Goal: Task Accomplishment & Management: Complete application form

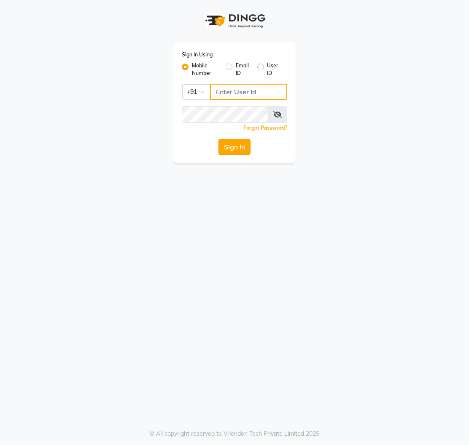
type input "8807542042"
click at [233, 151] on button "Sign In" at bounding box center [234, 147] width 32 height 16
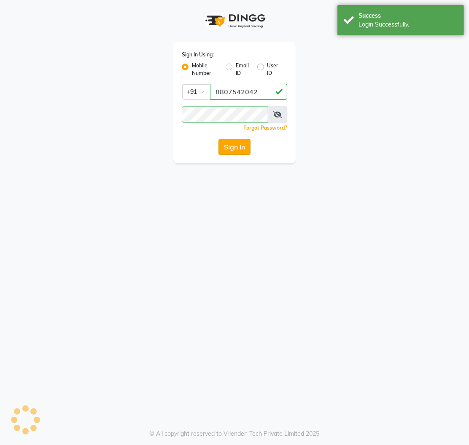
select select "service"
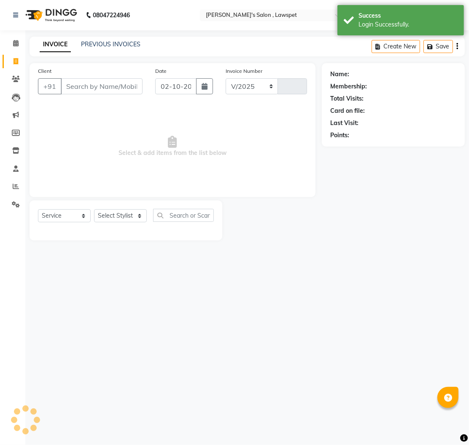
select select "8614"
type input "1559"
click at [468, 199] on div "Name: Membership: Total Visits: Card on file: Last Visit: Points:" at bounding box center [396, 151] width 149 height 177
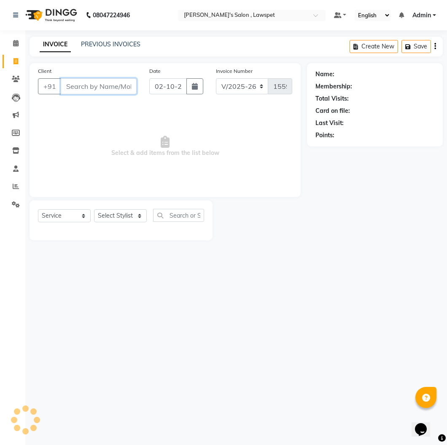
click at [95, 91] on input "Client" at bounding box center [99, 86] width 76 height 16
paste input "8056733403"
type input "8056733403"
click at [106, 85] on span "Add Client" at bounding box center [114, 86] width 33 height 8
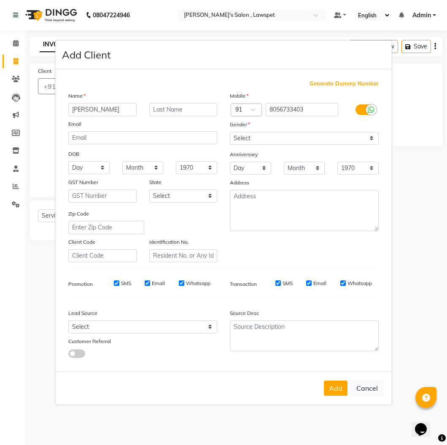
type input "[PERSON_NAME]"
click at [324, 134] on select "Select [DEMOGRAPHIC_DATA] [DEMOGRAPHIC_DATA] Other Prefer Not To Say" at bounding box center [304, 138] width 149 height 13
select select "[DEMOGRAPHIC_DATA]"
click at [230, 132] on select "Select [DEMOGRAPHIC_DATA] [DEMOGRAPHIC_DATA] Other Prefer Not To Say" at bounding box center [304, 138] width 149 height 13
click at [359, 139] on select "Select [DEMOGRAPHIC_DATA] [DEMOGRAPHIC_DATA] Other Prefer Not To Say" at bounding box center [304, 138] width 149 height 13
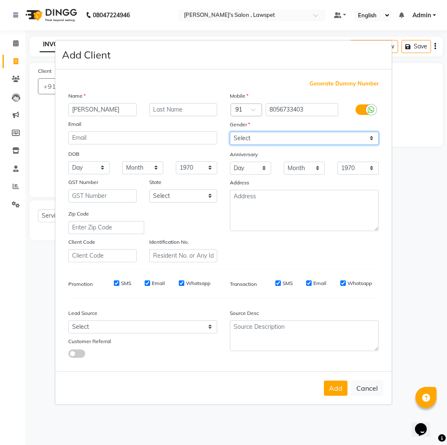
click at [230, 132] on select "Select [DEMOGRAPHIC_DATA] [DEMOGRAPHIC_DATA] Other Prefer Not To Say" at bounding box center [304, 138] width 149 height 13
click at [335, 391] on button "Add" at bounding box center [336, 388] width 24 height 15
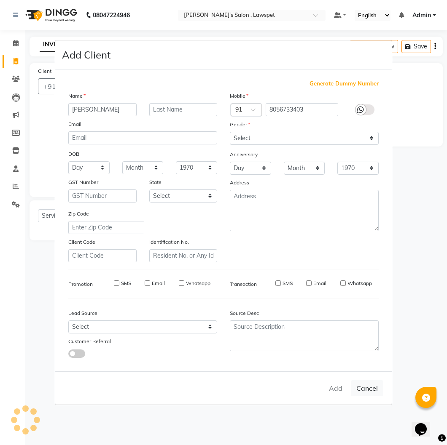
select select
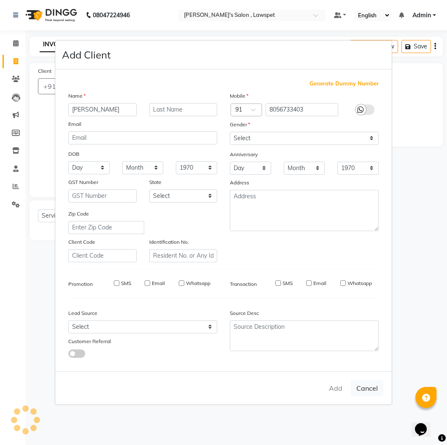
select select
checkbox input "false"
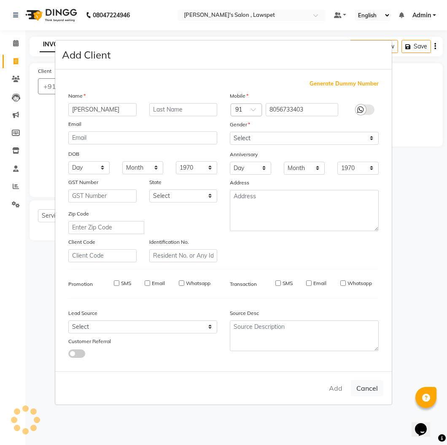
checkbox input "false"
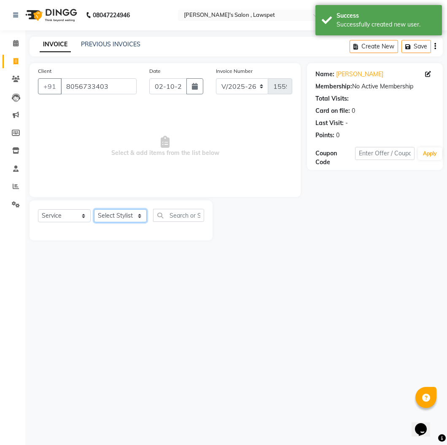
click at [128, 221] on select "Select Stylist Admin [PERSON_NAME]" at bounding box center [120, 215] width 53 height 13
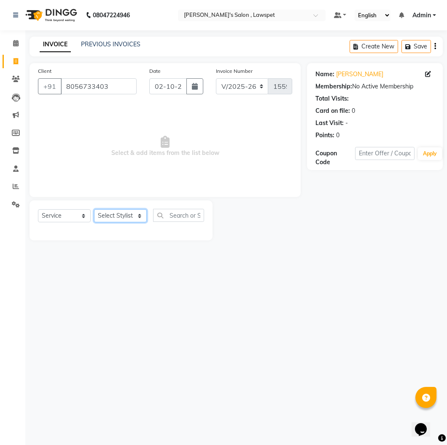
click at [94, 210] on select "Select Stylist Admin [PERSON_NAME]" at bounding box center [120, 215] width 53 height 13
click at [138, 216] on select "Select Stylist Admin [PERSON_NAME]" at bounding box center [120, 215] width 53 height 13
select select "86423"
click at [94, 210] on select "Select Stylist Admin [PERSON_NAME]" at bounding box center [120, 215] width 53 height 13
click at [110, 218] on select "Select Stylist Admin [PERSON_NAME]" at bounding box center [120, 215] width 53 height 13
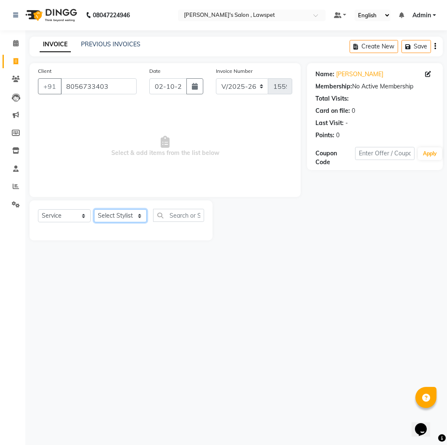
click at [94, 210] on select "Select Stylist Admin [PERSON_NAME]" at bounding box center [120, 215] width 53 height 13
click at [141, 215] on select "Select Stylist Admin [PERSON_NAME]" at bounding box center [120, 215] width 53 height 13
click at [94, 210] on select "Select Stylist Admin [PERSON_NAME]" at bounding box center [120, 215] width 53 height 13
click at [138, 214] on select "Select Stylist Admin [PERSON_NAME]" at bounding box center [120, 215] width 53 height 13
select select "86419"
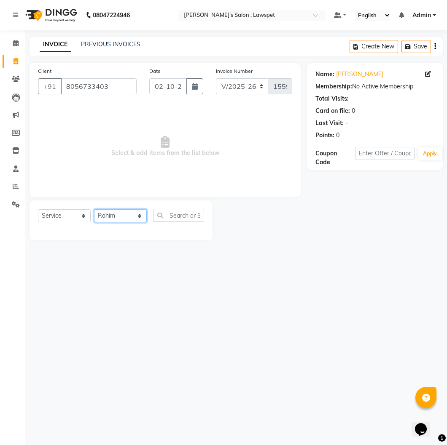
click at [94, 210] on select "Select Stylist Admin [PERSON_NAME]" at bounding box center [120, 215] width 53 height 13
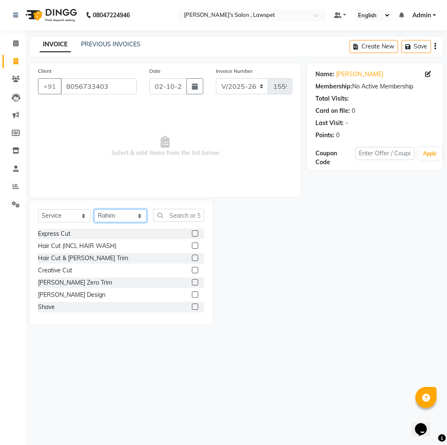
click at [137, 216] on select "Select Stylist Admin [PERSON_NAME]" at bounding box center [120, 215] width 53 height 13
click at [123, 353] on div "08047224946 Select Location × [PERSON_NAME]'s Salon , Lawspet Default Panel My …" at bounding box center [223, 222] width 447 height 445
drag, startPoint x: 301, startPoint y: 304, endPoint x: 261, endPoint y: 279, distance: 47.0
click at [300, 303] on div at bounding box center [259, 263] width 94 height 124
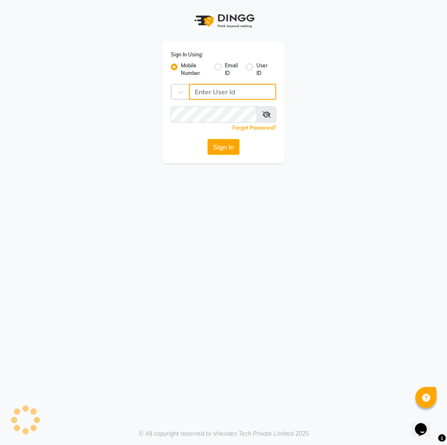
type input "8807542042"
select select "service"
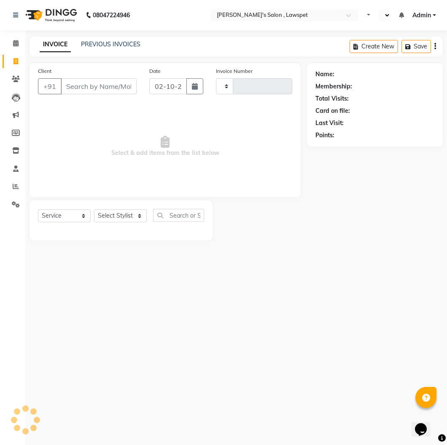
type input "1559"
select select "en"
select select "8614"
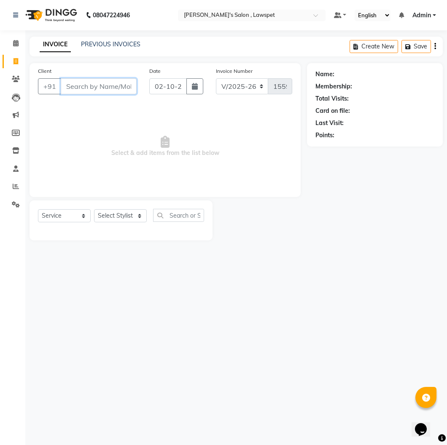
click at [103, 90] on input "Client" at bounding box center [99, 86] width 76 height 16
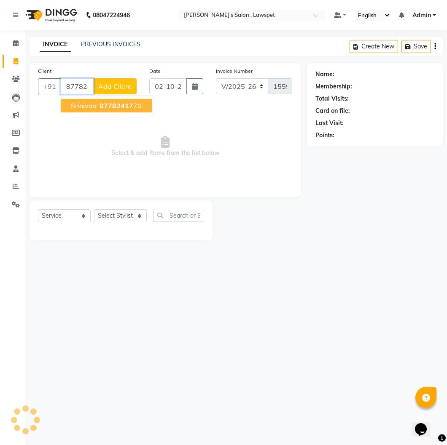
type input "8778241770"
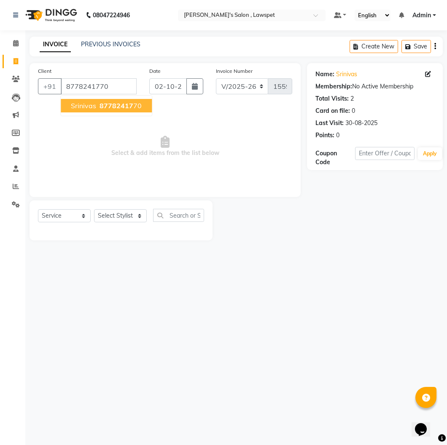
click at [84, 113] on ngb-typeahead-window "Srinivas 87782417 70" at bounding box center [106, 105] width 92 height 21
click at [92, 107] on span "Srinivas" at bounding box center [83, 106] width 25 height 8
click at [141, 220] on select "Select Stylist Admin [PERSON_NAME]" at bounding box center [120, 215] width 53 height 13
select select "86417"
click at [94, 210] on select "Select Stylist Admin [PERSON_NAME]" at bounding box center [120, 215] width 53 height 13
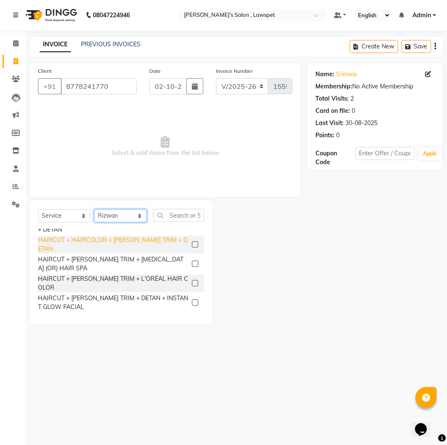
scroll to position [609, 0]
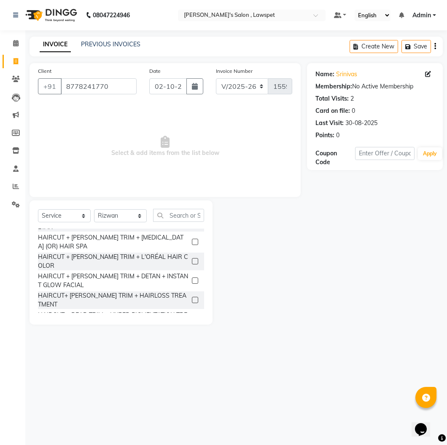
click at [192, 278] on label at bounding box center [195, 281] width 6 height 6
click at [192, 279] on input "checkbox" at bounding box center [194, 281] width 5 height 5
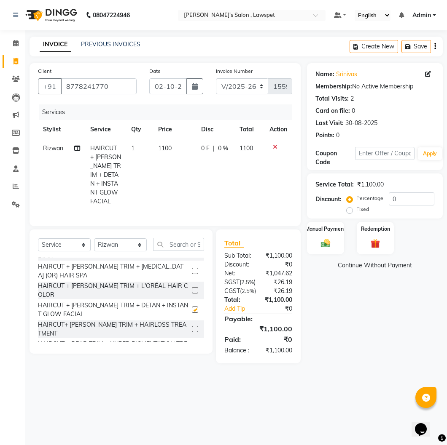
checkbox input "false"
click at [243, 142] on td "1100" at bounding box center [249, 175] width 30 height 72
select select "86417"
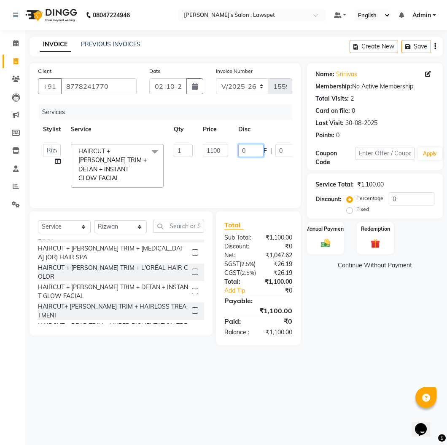
click at [245, 149] on input "0" at bounding box center [250, 150] width 25 height 13
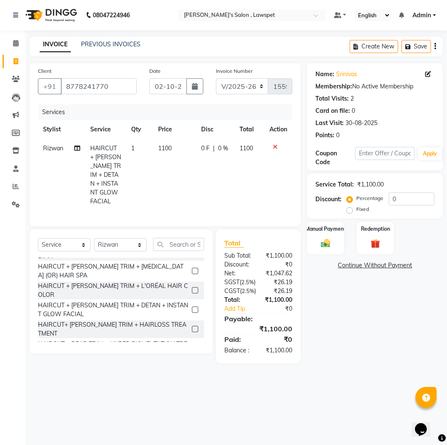
drag, startPoint x: 223, startPoint y: 147, endPoint x: 248, endPoint y: 155, distance: 25.9
click at [235, 152] on tr "[PERSON_NAME] HAIRCUT + [PERSON_NAME] TRIM + DETAN + INSTANT GLOW FACIAL 1 1100…" at bounding box center [165, 175] width 254 height 72
click at [243, 147] on span "1100" at bounding box center [245, 149] width 13 height 8
select select "86417"
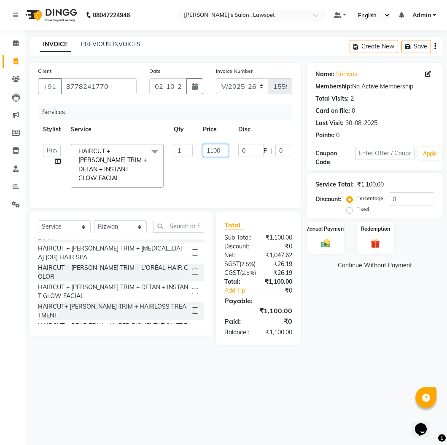
drag, startPoint x: 213, startPoint y: 152, endPoint x: 224, endPoint y: 152, distance: 11.0
click at [215, 152] on input "1100" at bounding box center [215, 150] width 25 height 13
type input "1000"
click at [319, 235] on div "Manual Payment" at bounding box center [325, 238] width 38 height 34
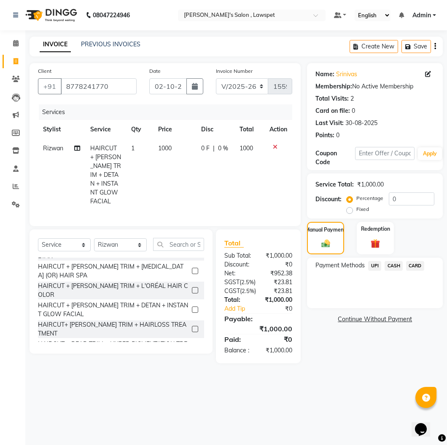
click at [373, 264] on span "UPI" at bounding box center [374, 266] width 13 height 10
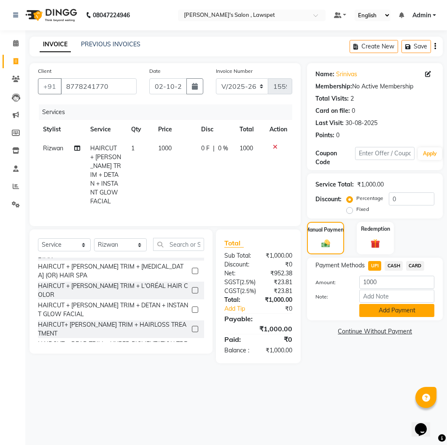
click at [402, 313] on button "Add Payment" at bounding box center [396, 310] width 75 height 13
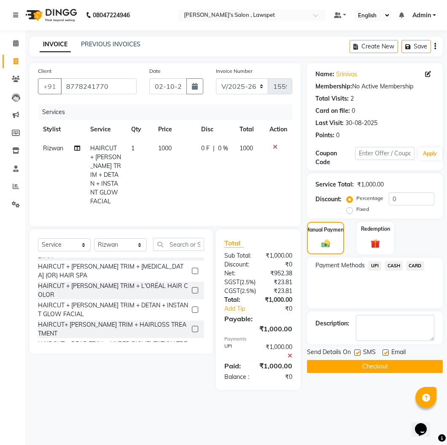
click at [400, 372] on button "Checkout" at bounding box center [375, 366] width 136 height 13
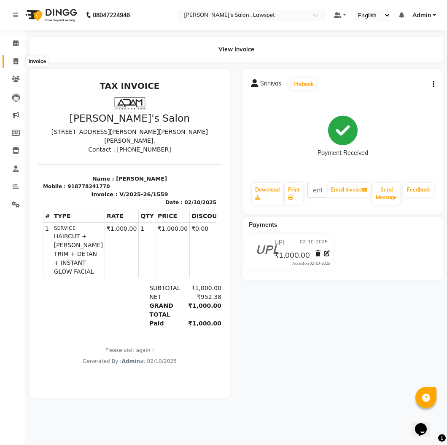
click at [12, 60] on span at bounding box center [15, 62] width 15 height 10
select select "8614"
select select "service"
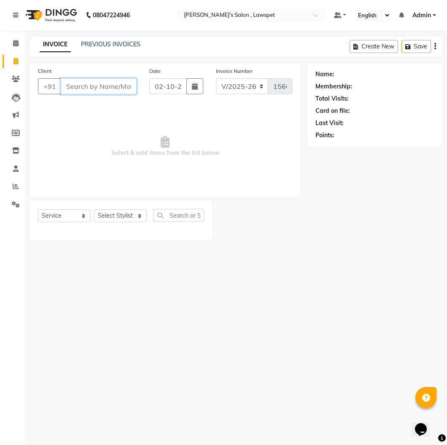
click at [83, 91] on input "Client" at bounding box center [99, 86] width 76 height 16
type input "8220422538"
click at [104, 90] on span "Add Client" at bounding box center [114, 86] width 33 height 8
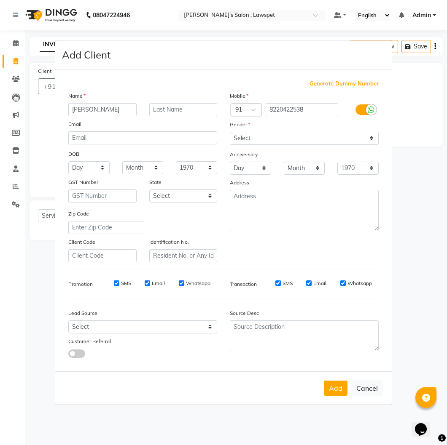
type input "[PERSON_NAME]"
click at [250, 137] on select "Select [DEMOGRAPHIC_DATA] [DEMOGRAPHIC_DATA] Other Prefer Not To Say" at bounding box center [304, 138] width 149 height 13
select select "[DEMOGRAPHIC_DATA]"
click at [230, 132] on select "Select [DEMOGRAPHIC_DATA] [DEMOGRAPHIC_DATA] Other Prefer Not To Say" at bounding box center [304, 138] width 149 height 13
click at [336, 392] on button "Add" at bounding box center [336, 388] width 24 height 15
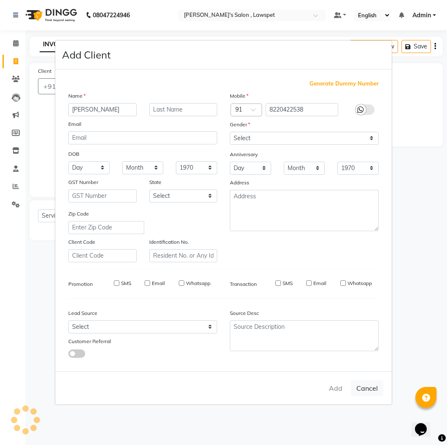
select select
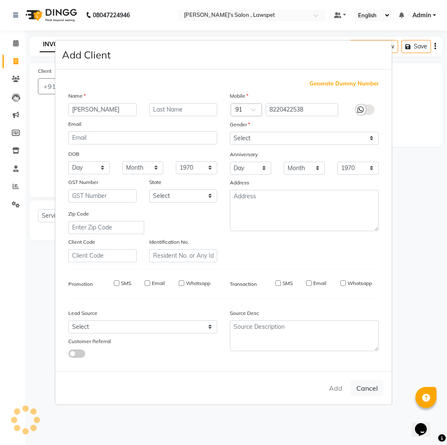
select select
checkbox input "false"
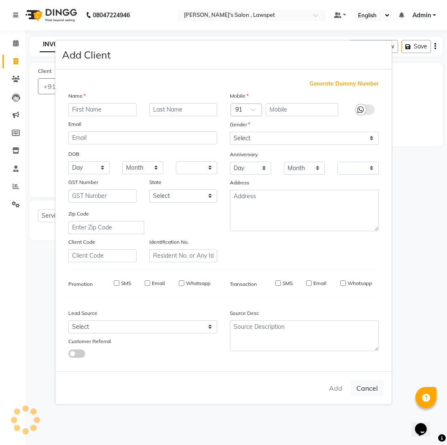
checkbox input "false"
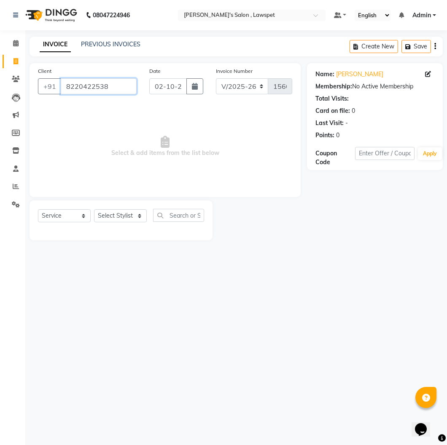
click at [85, 87] on input "8220422538" at bounding box center [99, 86] width 76 height 16
click at [117, 94] on input "8220422538" at bounding box center [99, 86] width 76 height 16
click at [117, 85] on input "8220422538" at bounding box center [99, 86] width 76 height 16
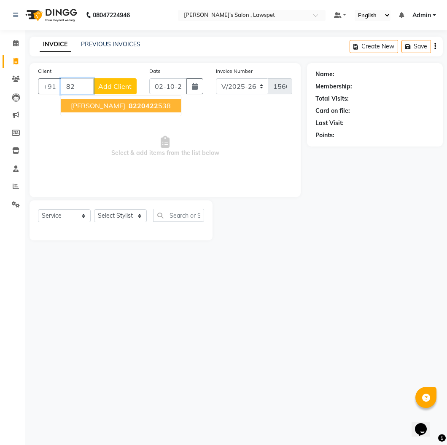
type input "8"
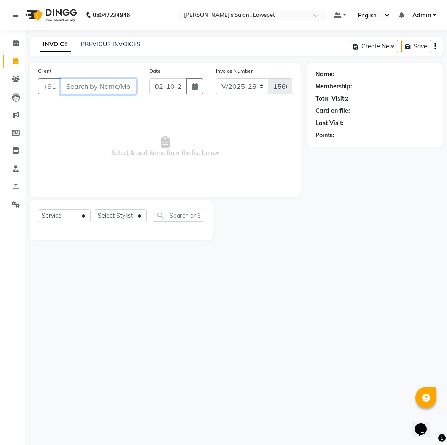
paste input "8220422538"
type input "8220422538"
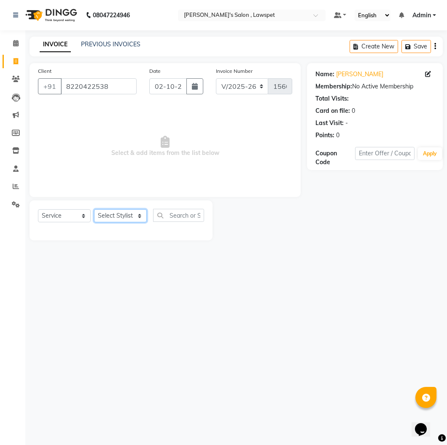
click at [102, 220] on select "Select Stylist Admin [PERSON_NAME]" at bounding box center [120, 215] width 53 height 13
select select "86417"
click at [94, 210] on select "Select Stylist Admin [PERSON_NAME]" at bounding box center [120, 215] width 53 height 13
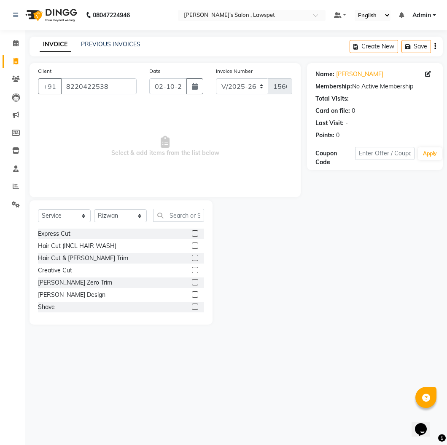
click at [192, 249] on label at bounding box center [195, 246] width 6 height 6
click at [192, 249] on input "checkbox" at bounding box center [194, 246] width 5 height 5
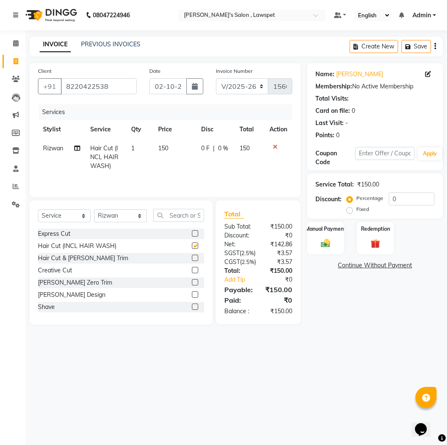
checkbox input "false"
click at [192, 256] on label at bounding box center [195, 258] width 6 height 6
click at [192, 256] on input "checkbox" at bounding box center [194, 258] width 5 height 5
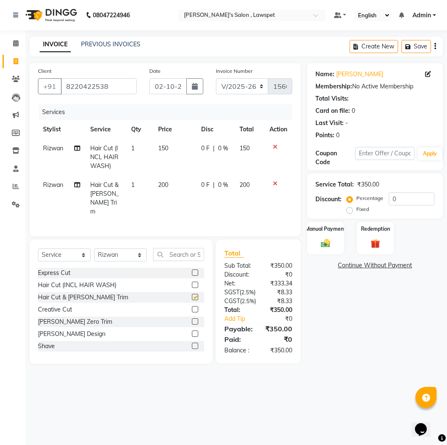
checkbox input "false"
click at [274, 146] on icon at bounding box center [275, 147] width 5 height 6
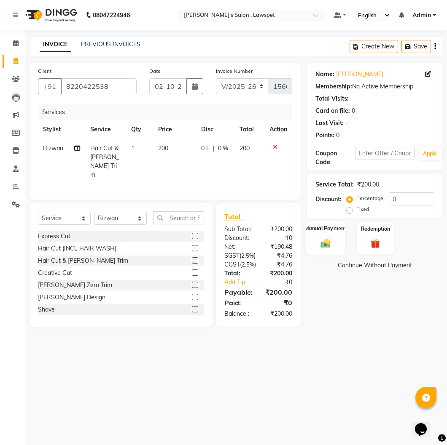
click at [321, 245] on img at bounding box center [326, 243] width 16 height 11
click at [389, 268] on span "CASH" at bounding box center [393, 266] width 18 height 10
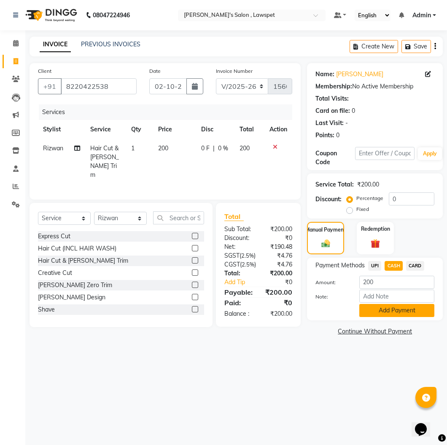
click at [383, 310] on button "Add Payment" at bounding box center [396, 310] width 75 height 13
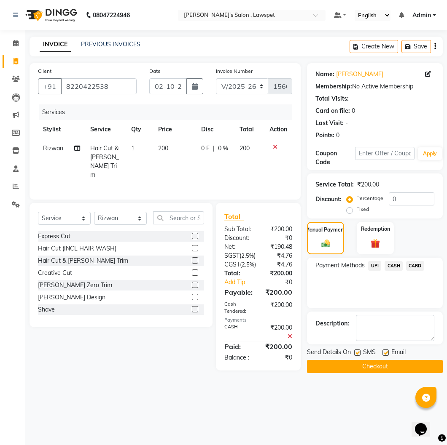
click at [358, 366] on button "Checkout" at bounding box center [375, 366] width 136 height 13
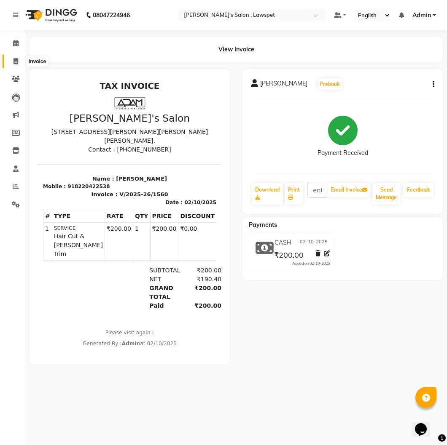
click at [18, 64] on icon at bounding box center [15, 61] width 5 height 6
select select "service"
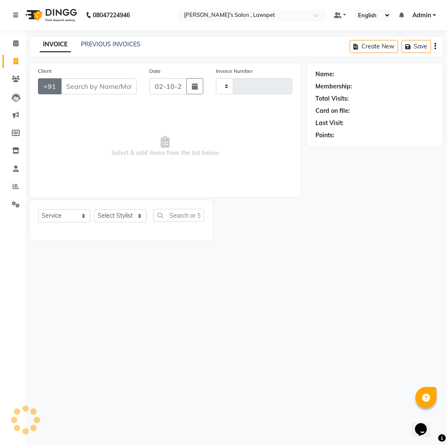
type input "1561"
select select "8614"
click at [123, 88] on input "Client" at bounding box center [99, 86] width 76 height 16
click at [110, 88] on input "Client" at bounding box center [99, 86] width 76 height 16
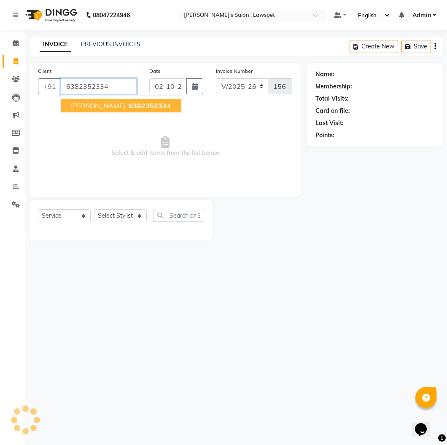
type input "6382352334"
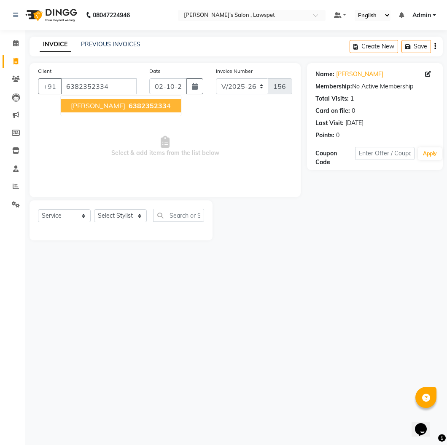
click at [129, 102] on span "638235233" at bounding box center [148, 106] width 38 height 8
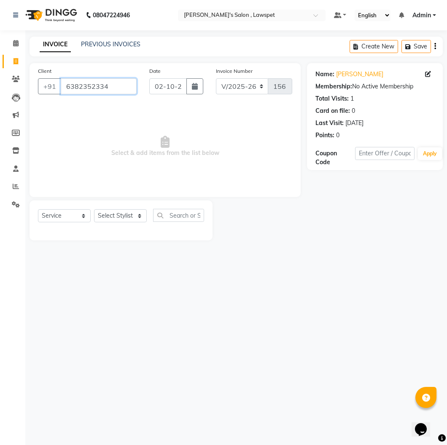
click at [95, 88] on input "6382352334" at bounding box center [99, 86] width 76 height 16
click at [118, 87] on input "6382352334" at bounding box center [99, 86] width 76 height 16
click at [98, 94] on input "Client" at bounding box center [99, 86] width 76 height 16
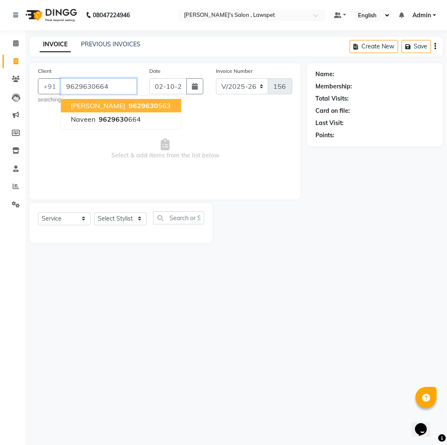
type input "9629630664"
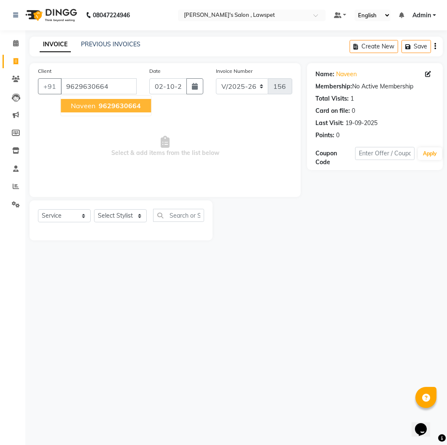
click at [115, 106] on span "9629630664" at bounding box center [120, 106] width 42 height 8
click at [107, 89] on input "9629630664" at bounding box center [99, 86] width 76 height 16
click at [114, 86] on input "9629630664" at bounding box center [99, 86] width 76 height 16
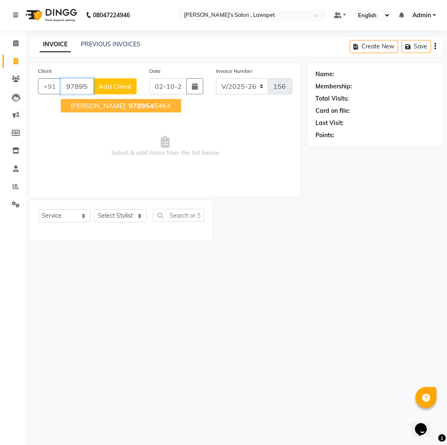
click at [127, 103] on ngb-highlight "978954 5464" at bounding box center [149, 106] width 44 height 8
type input "9789545464"
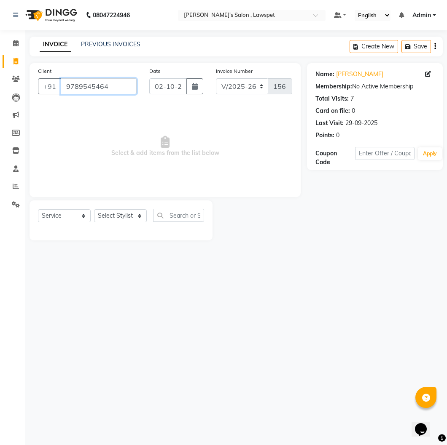
click at [110, 85] on input "9789545464" at bounding box center [99, 86] width 76 height 16
